Goal: Task Accomplishment & Management: Manage account settings

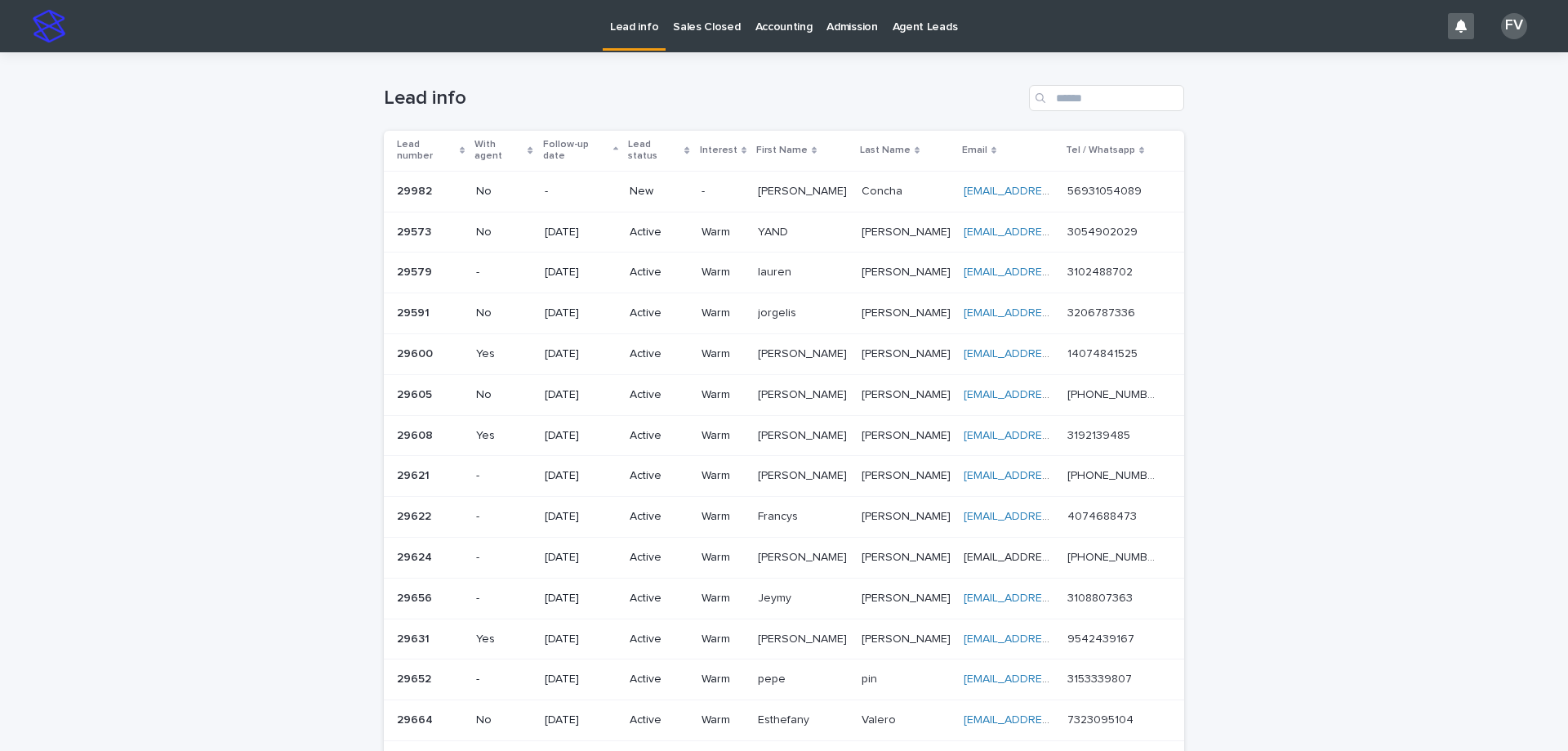
click at [760, 182] on p "[PERSON_NAME]" at bounding box center [804, 189] width 92 height 17
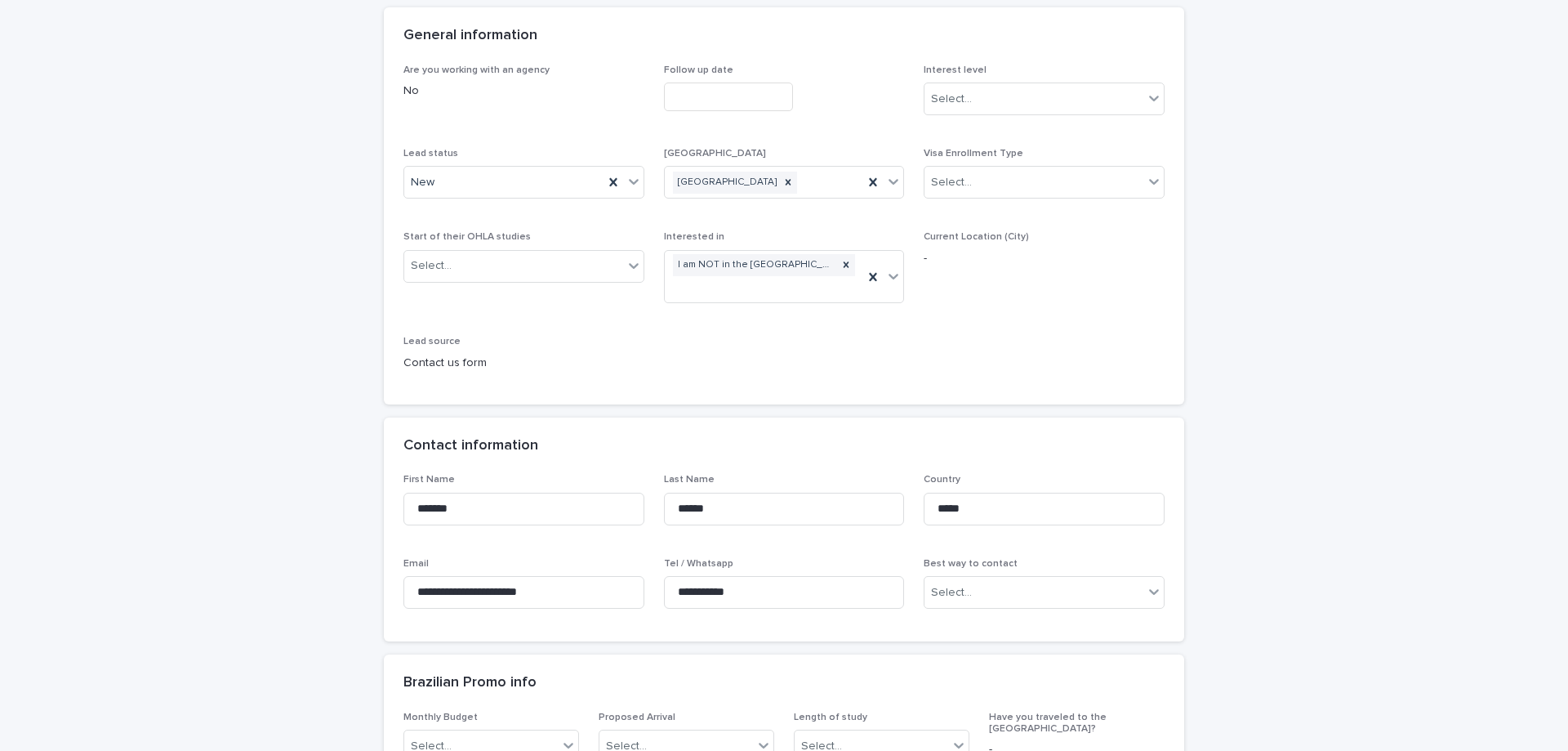
scroll to position [163, 0]
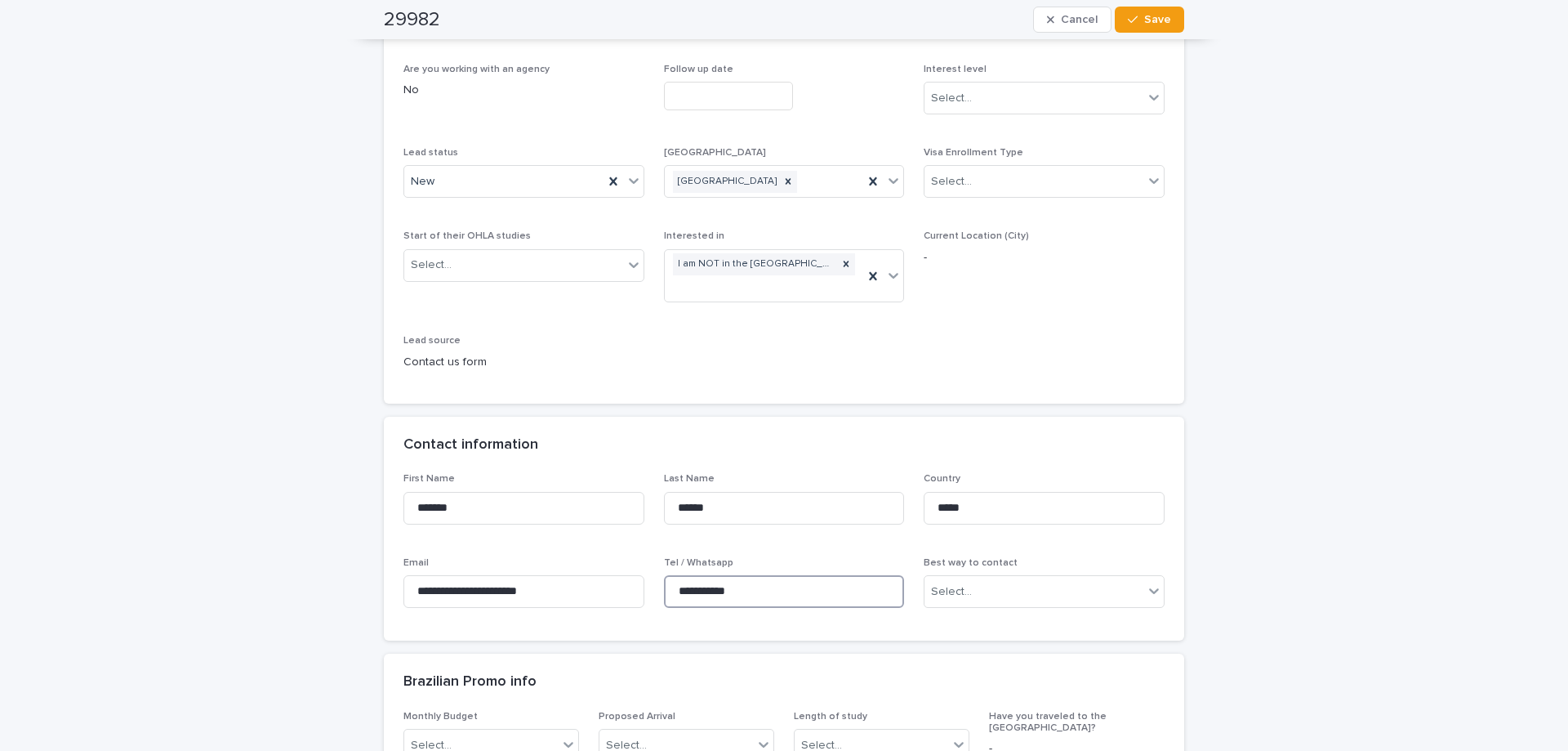
drag, startPoint x: 754, startPoint y: 593, endPoint x: 658, endPoint y: 592, distance: 96.4
click at [664, 592] on input "**********" at bounding box center [784, 591] width 241 height 33
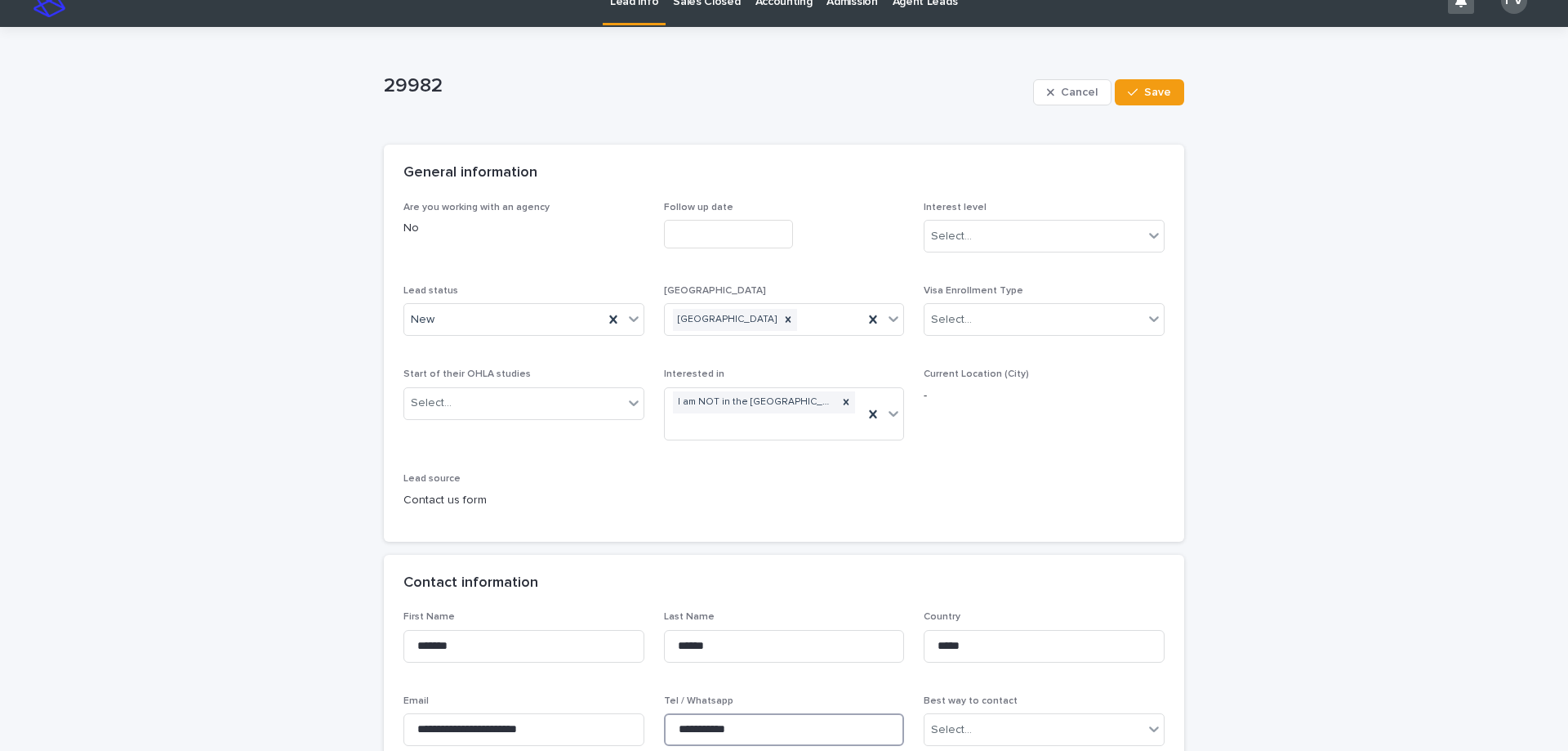
scroll to position [0, 0]
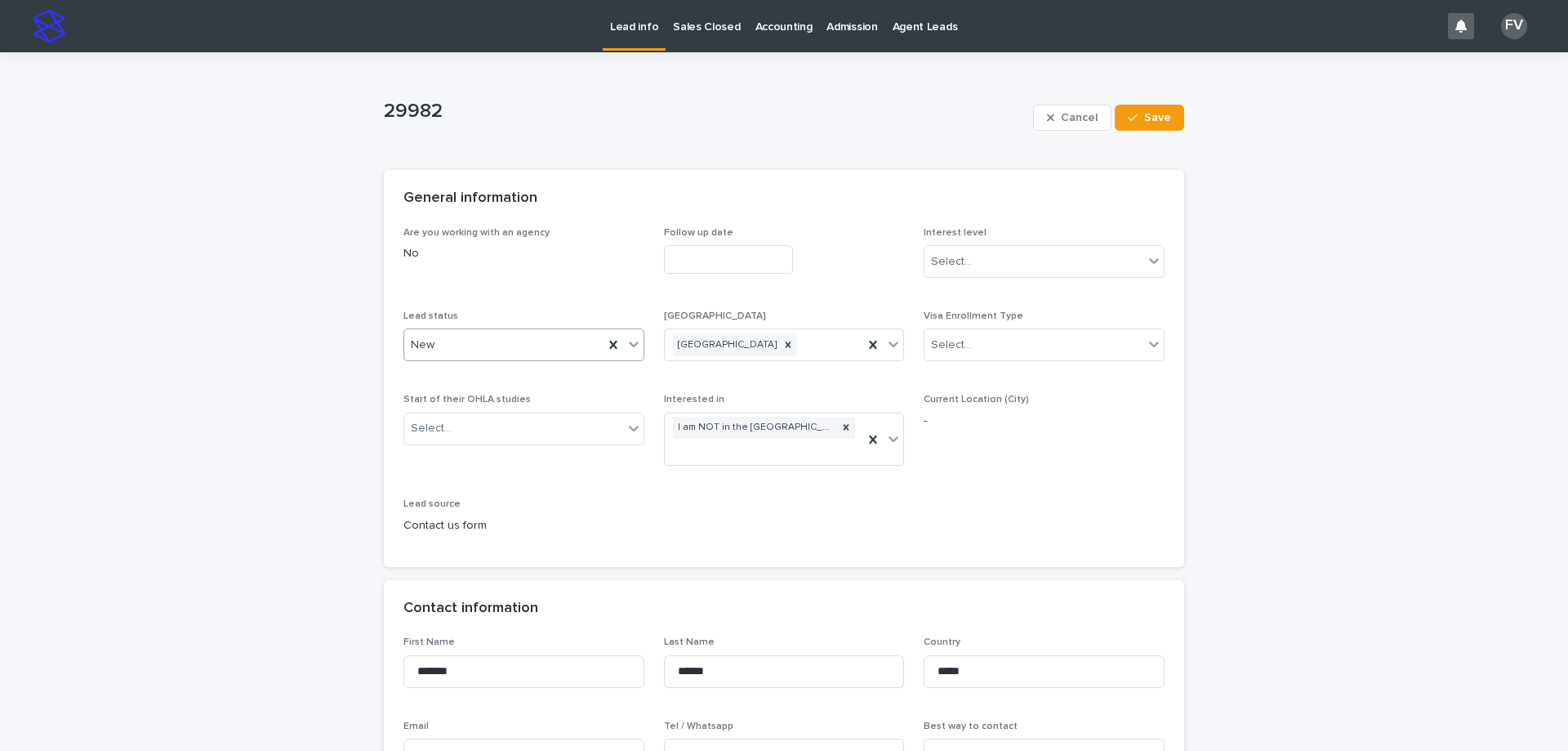
click at [626, 350] on icon at bounding box center [634, 344] width 16 height 16
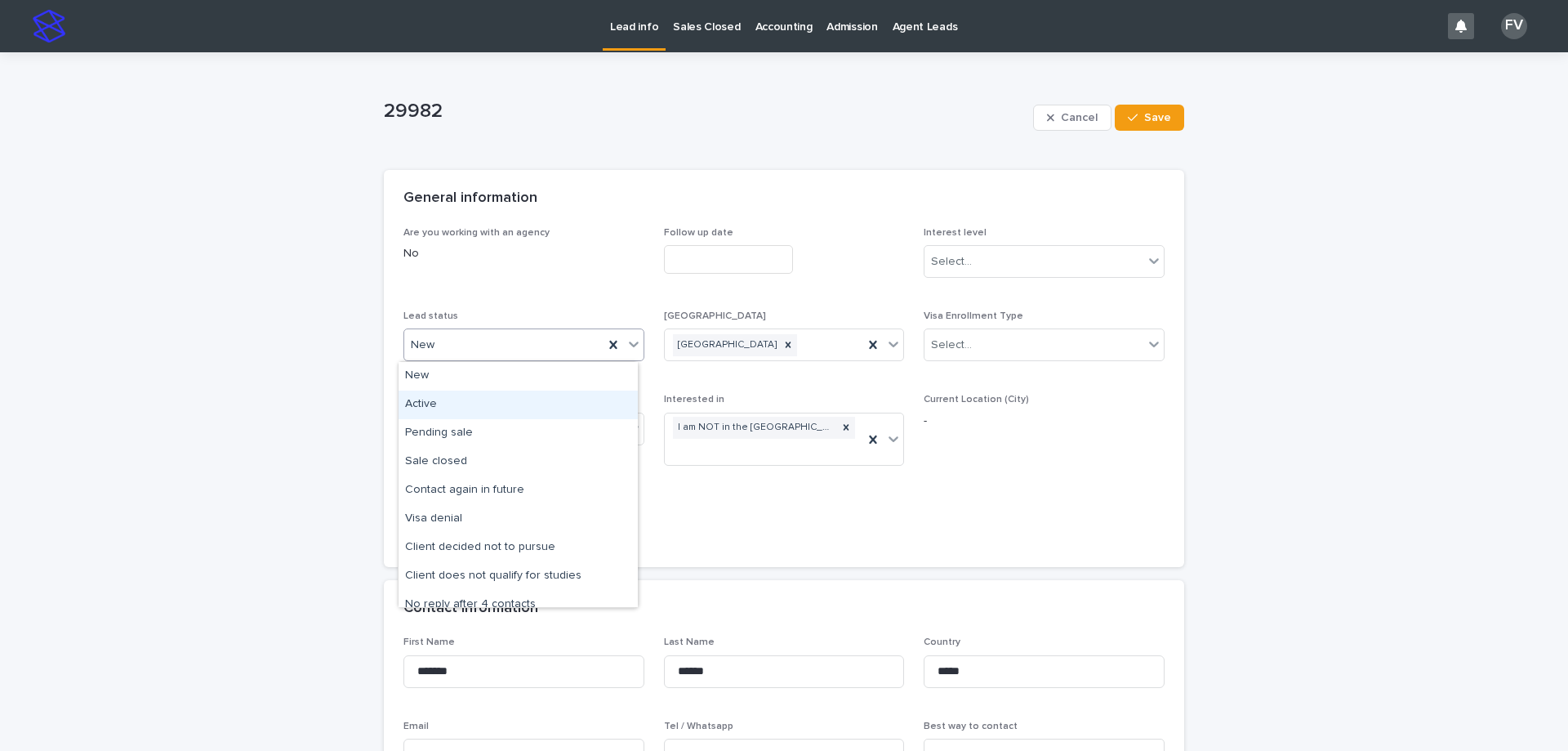
click at [455, 407] on div "Active" at bounding box center [518, 404] width 239 height 29
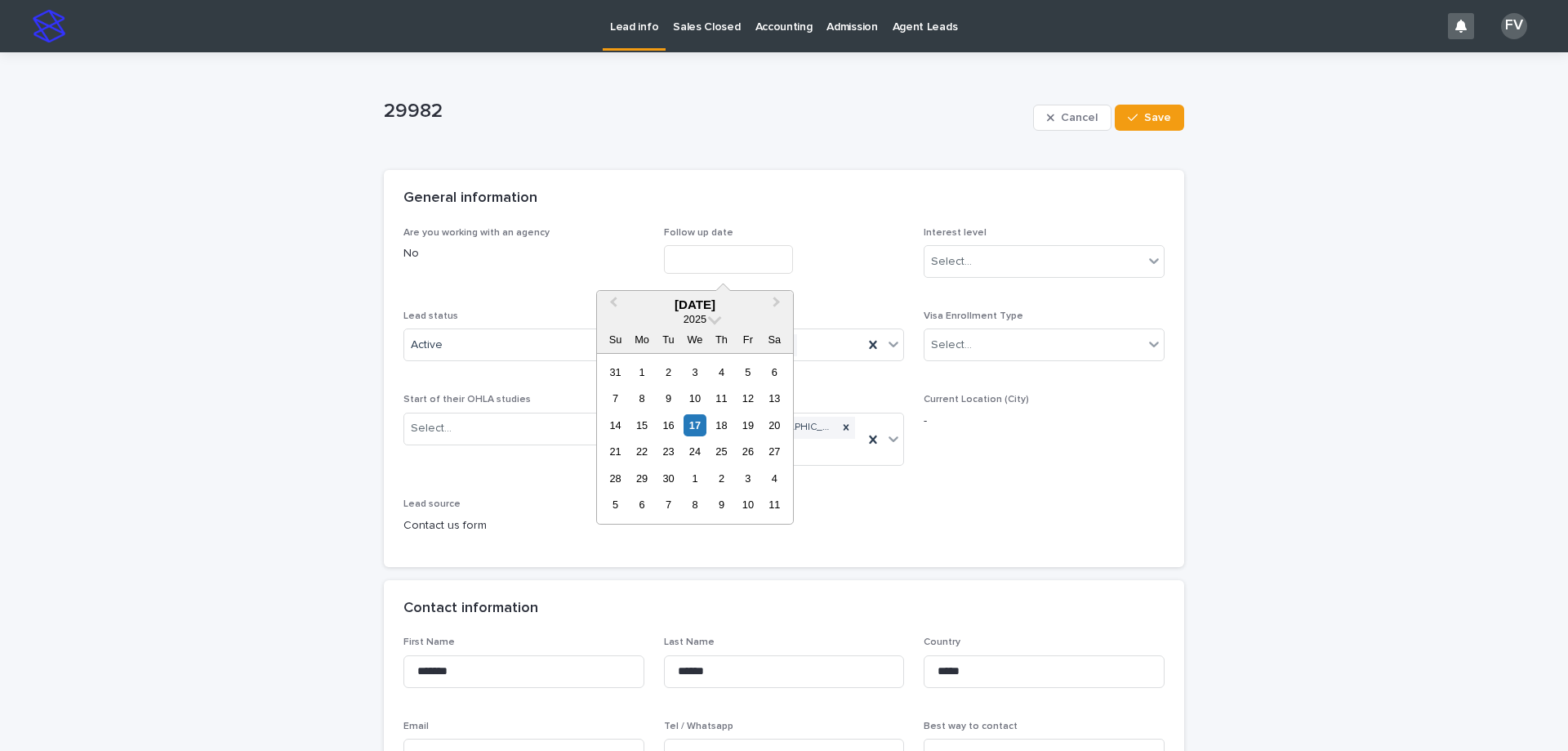
click at [761, 257] on input "text" at bounding box center [728, 259] width 129 height 29
click at [671, 480] on div "30" at bounding box center [669, 478] width 22 height 22
type input "**********"
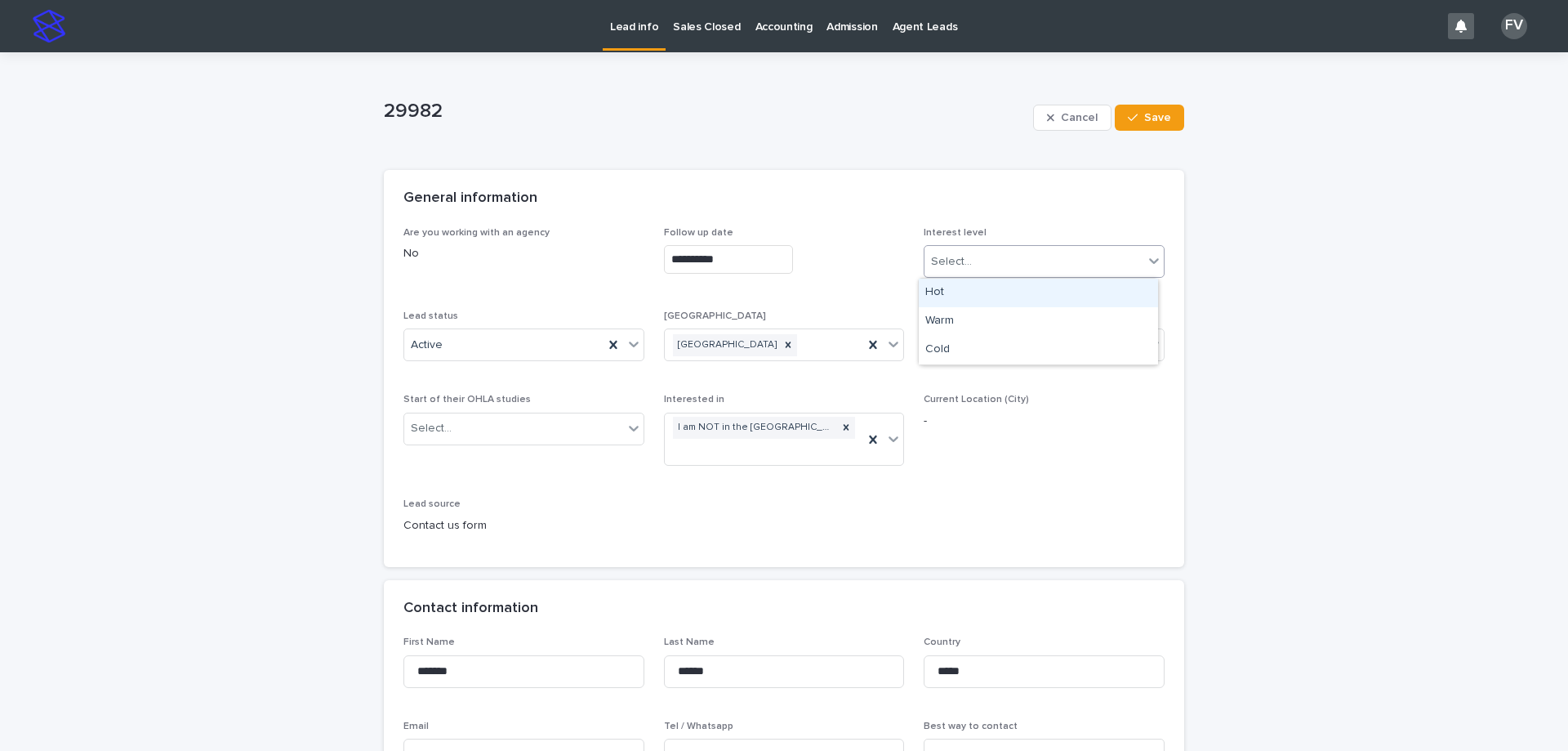
click at [1047, 266] on div "Select..." at bounding box center [1034, 261] width 219 height 27
drag, startPoint x: 1045, startPoint y: 294, endPoint x: 1052, endPoint y: 320, distance: 26.9
click at [1052, 320] on div "Warm" at bounding box center [1038, 321] width 239 height 29
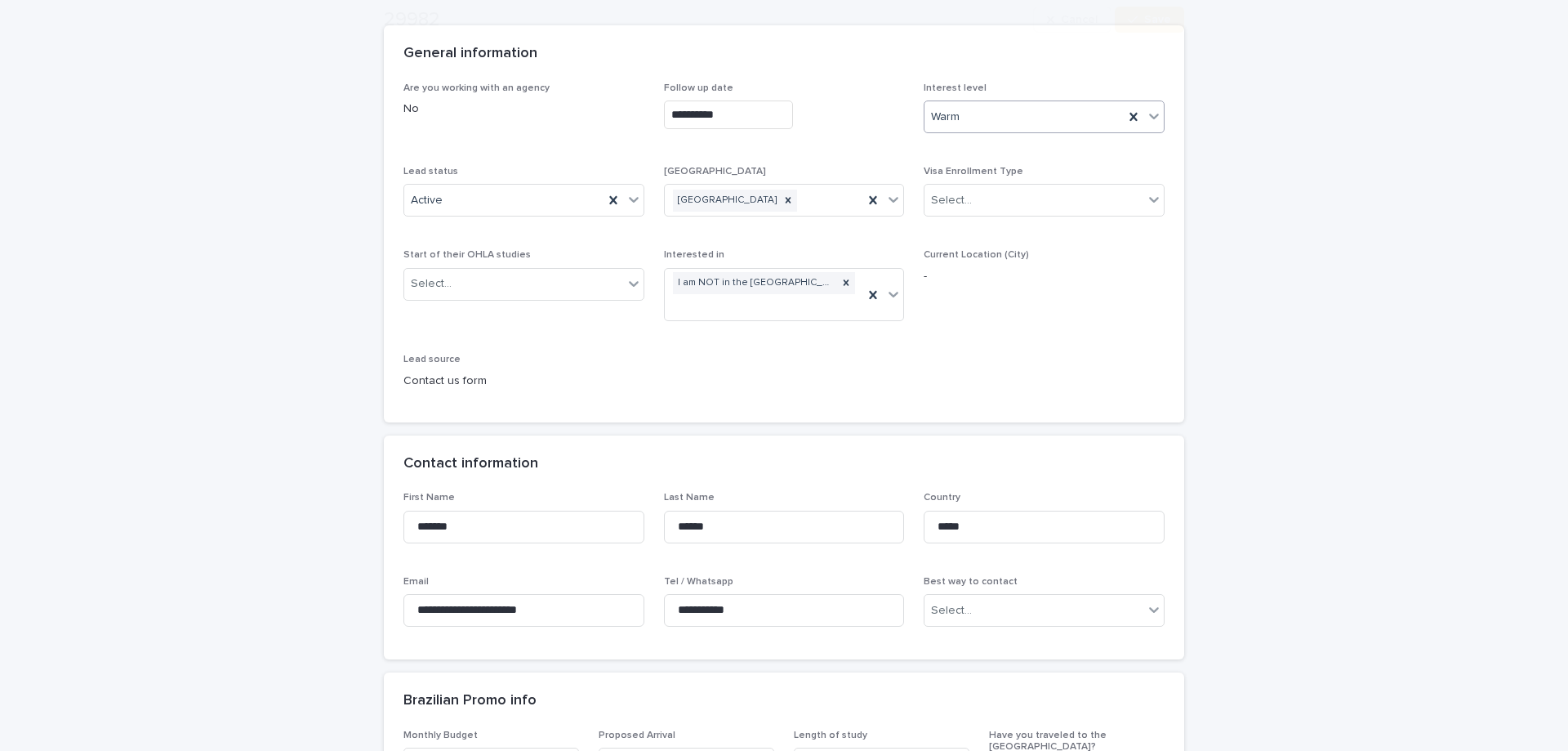
scroll to position [163, 0]
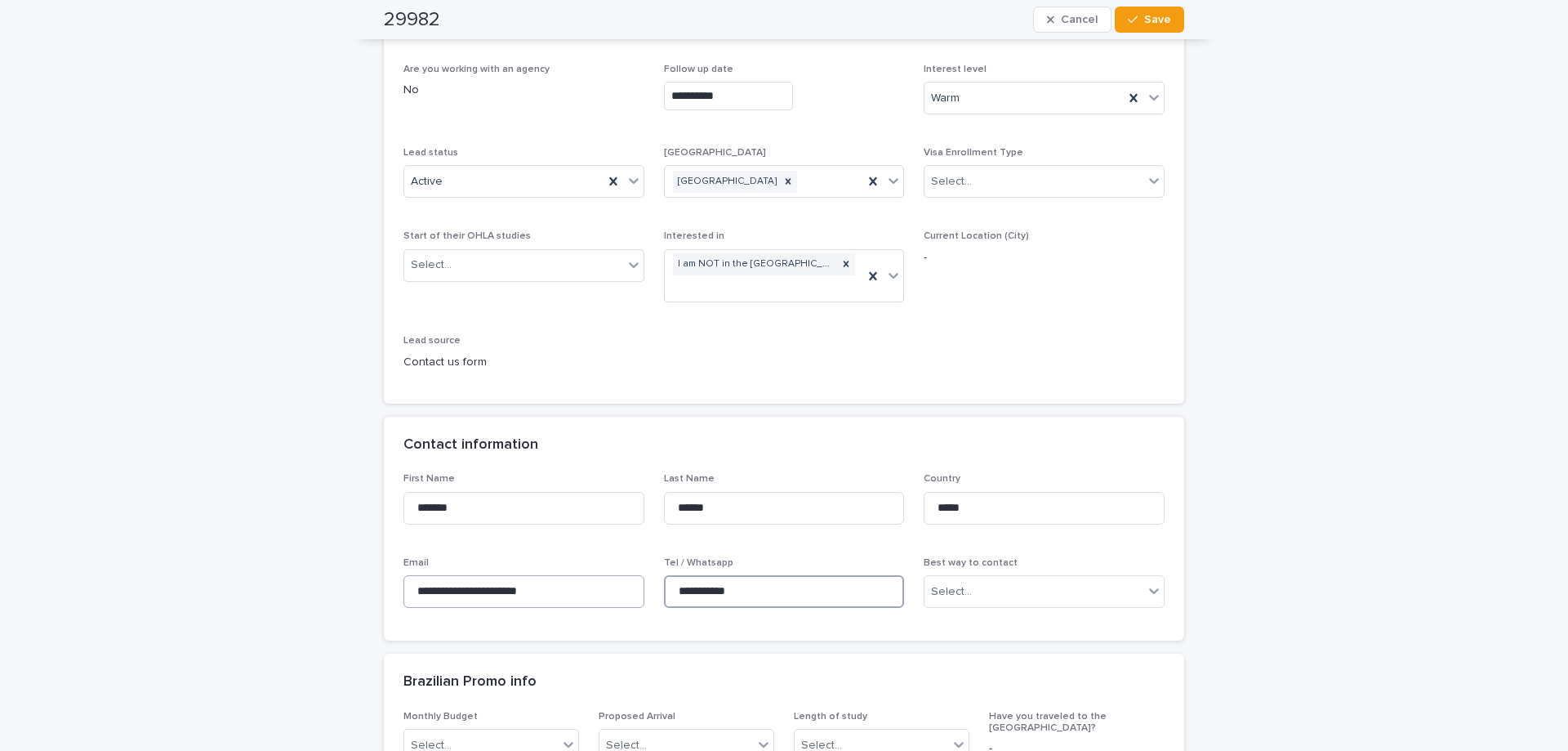
drag, startPoint x: 769, startPoint y: 590, endPoint x: 607, endPoint y: 586, distance: 162.6
click at [607, 586] on div "**********" at bounding box center [783, 547] width 761 height 148
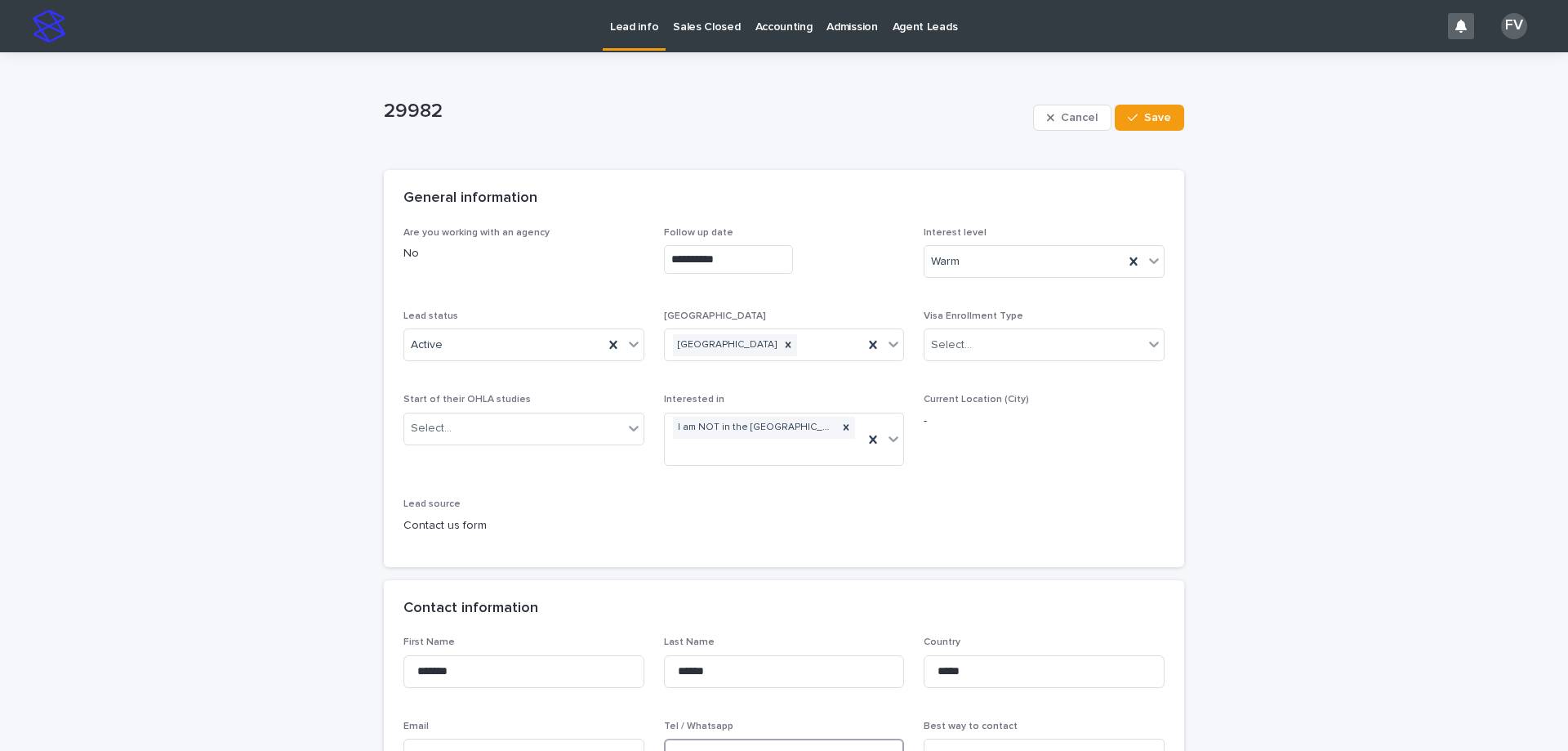
scroll to position [10, 0]
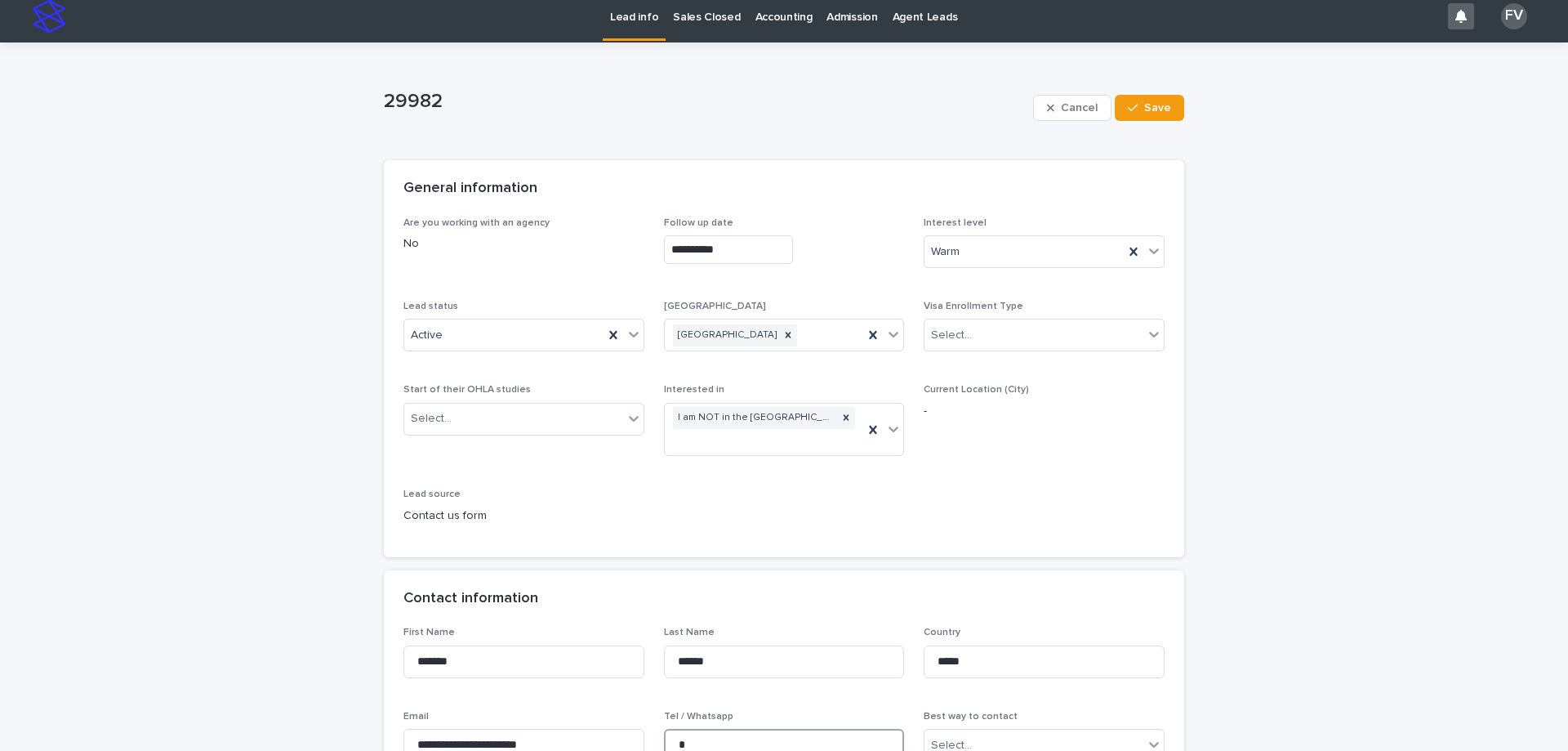
type input "*"
click at [1156, 106] on span "Save" at bounding box center [1157, 107] width 27 height 11
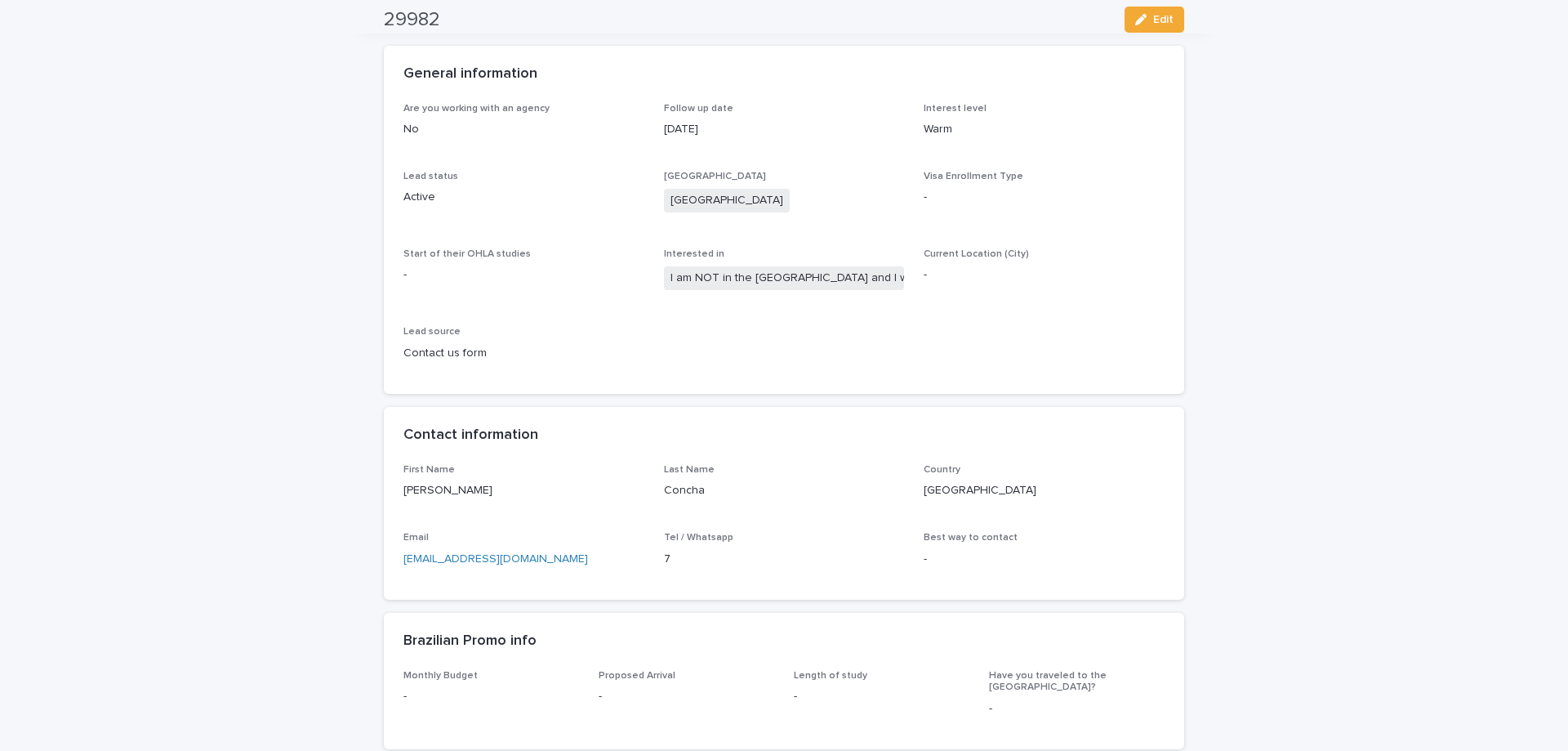
scroll to position [0, 0]
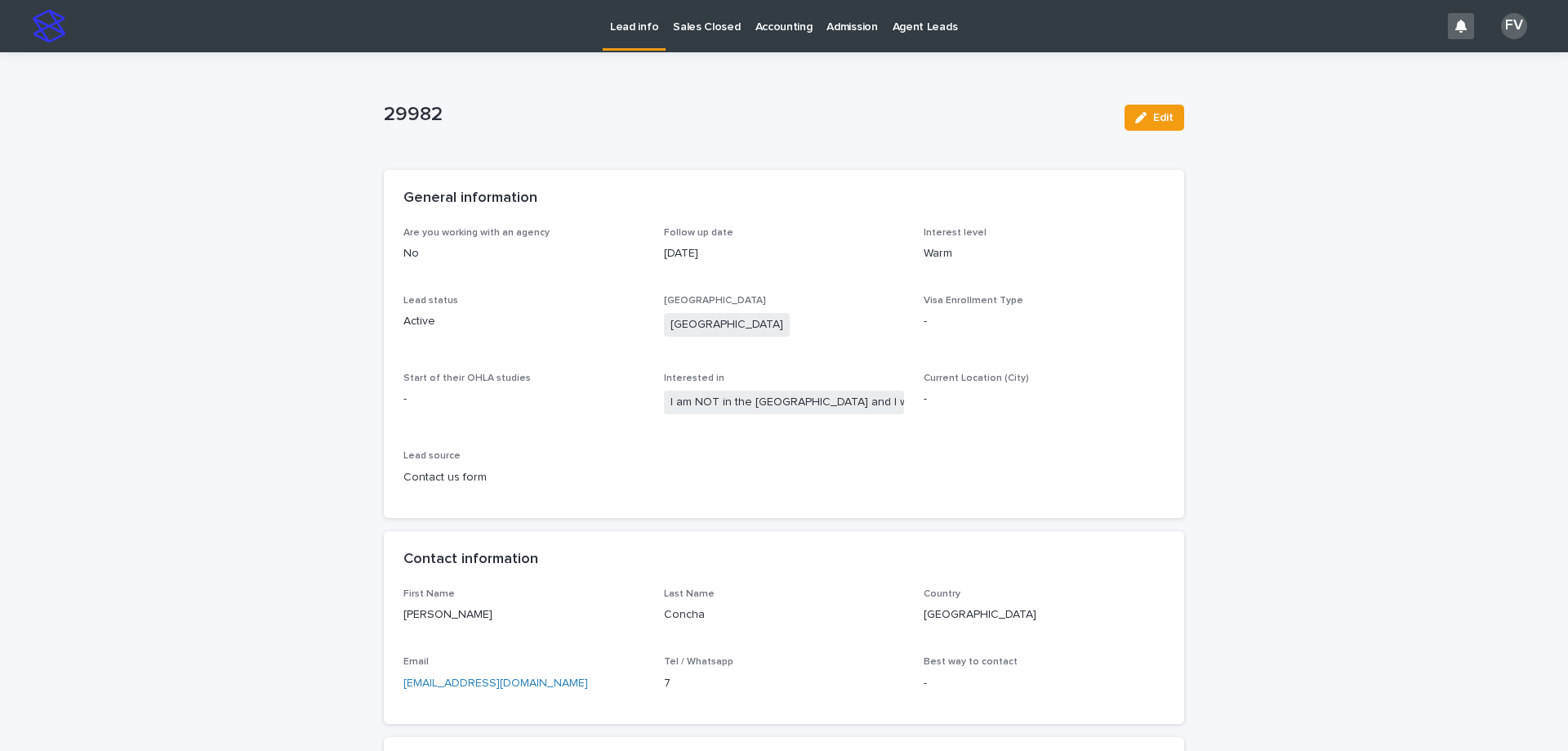
click at [649, 25] on p "Lead info" at bounding box center [634, 17] width 48 height 34
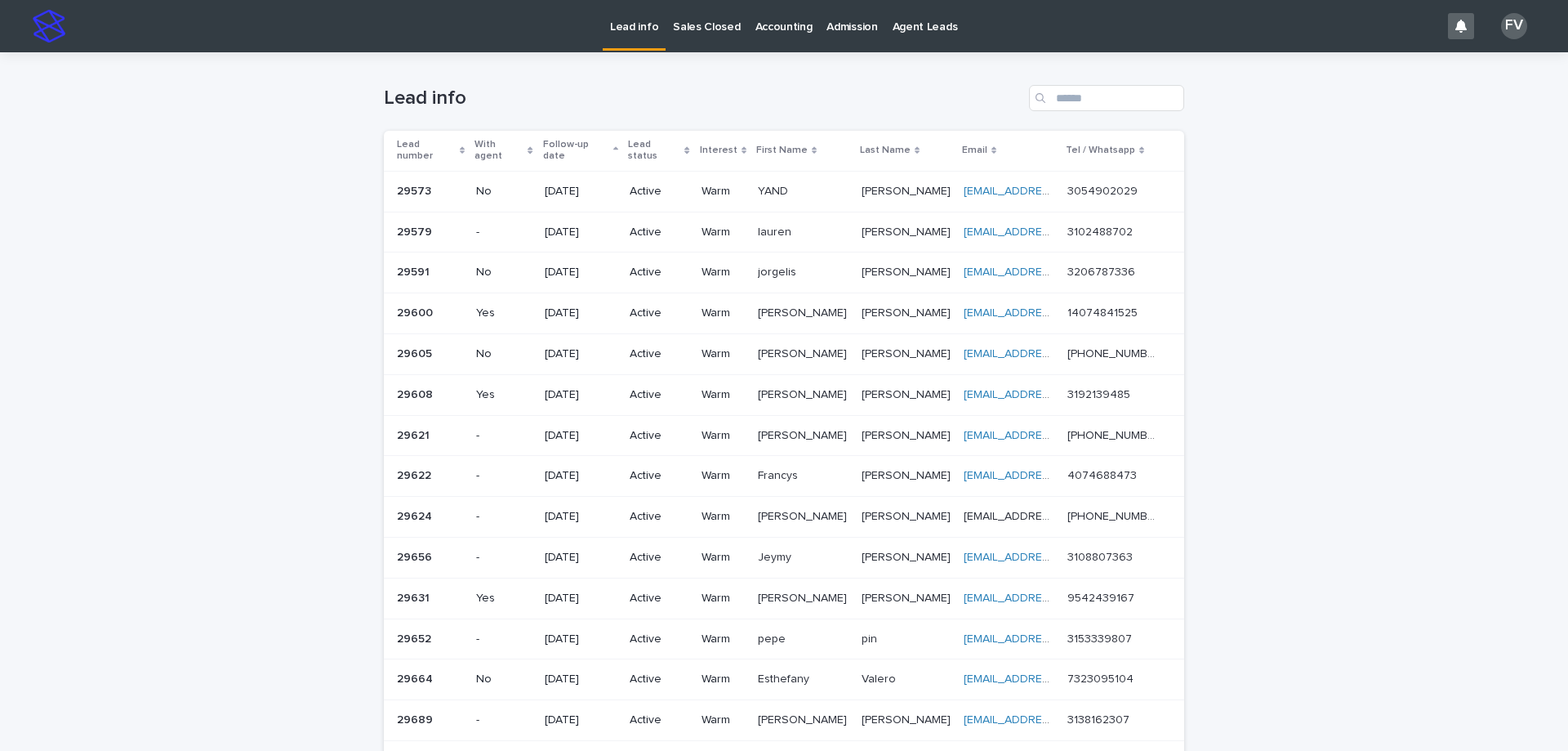
click at [758, 181] on p "YAND" at bounding box center [774, 189] width 33 height 17
